Goal: Navigation & Orientation: Find specific page/section

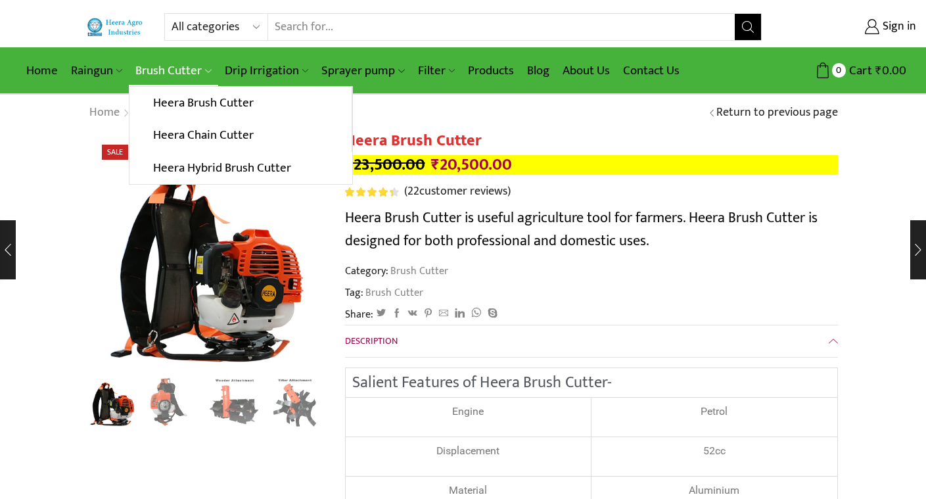
click at [137, 76] on link "Brush Cutter" at bounding box center [173, 70] width 89 height 31
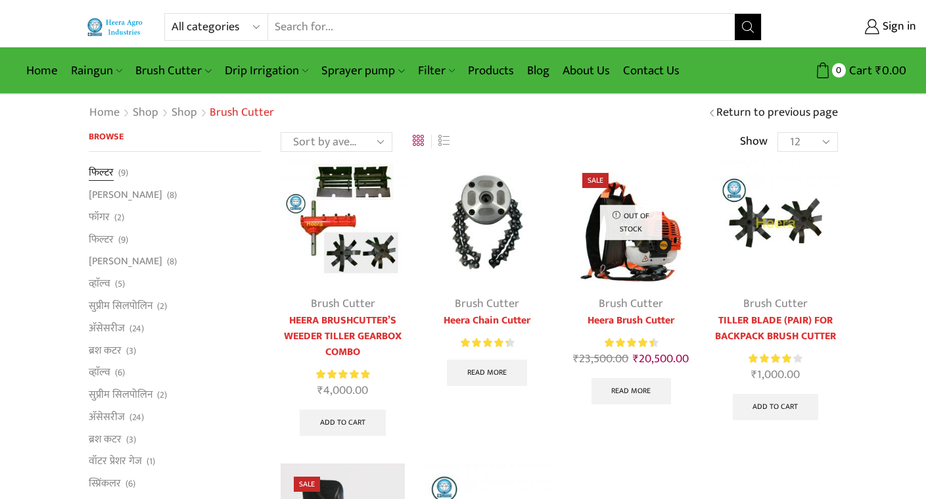
click at [110, 175] on link "फिल्टर" at bounding box center [101, 174] width 25 height 18
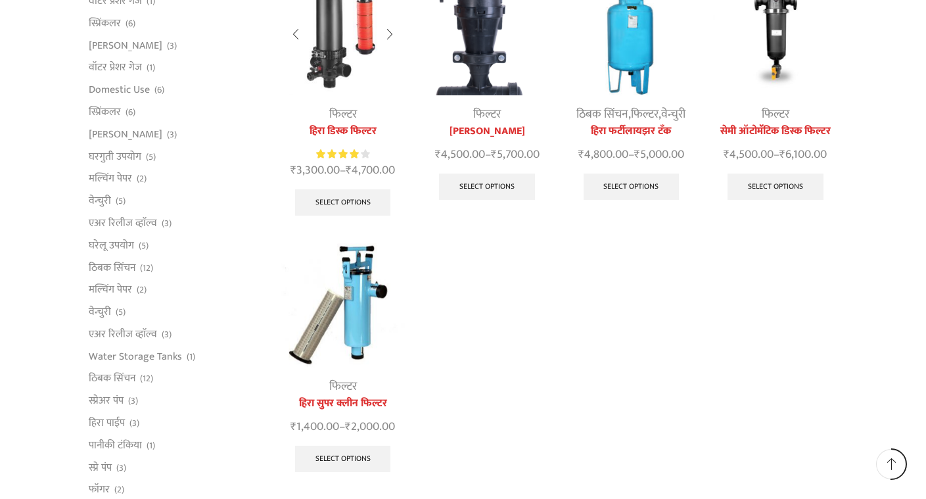
scroll to position [456, 0]
